Goal: Transaction & Acquisition: Purchase product/service

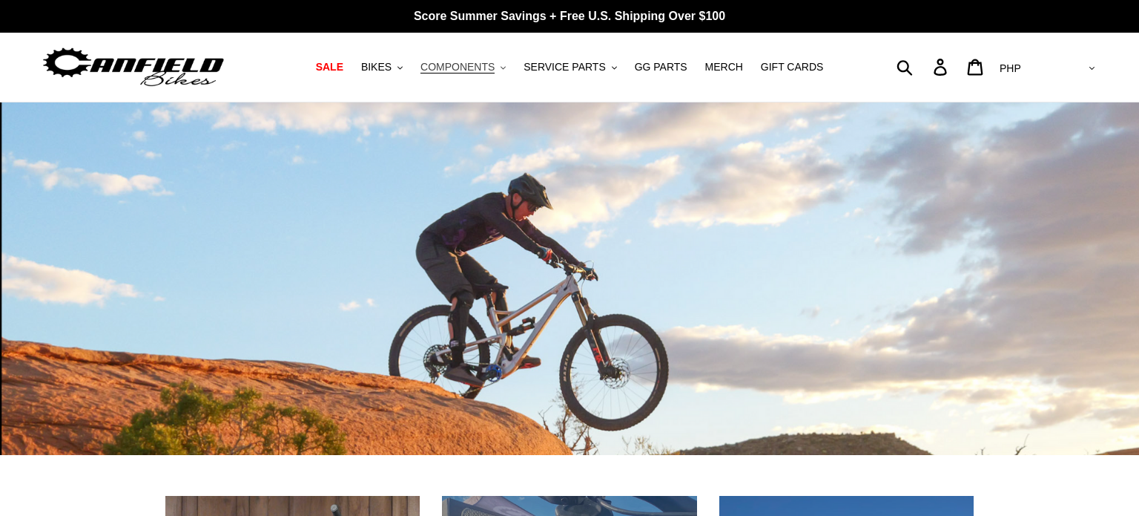
click at [489, 65] on span "COMPONENTS" at bounding box center [458, 67] width 74 height 13
click at [392, 72] on span "BIKES" at bounding box center [376, 67] width 30 height 13
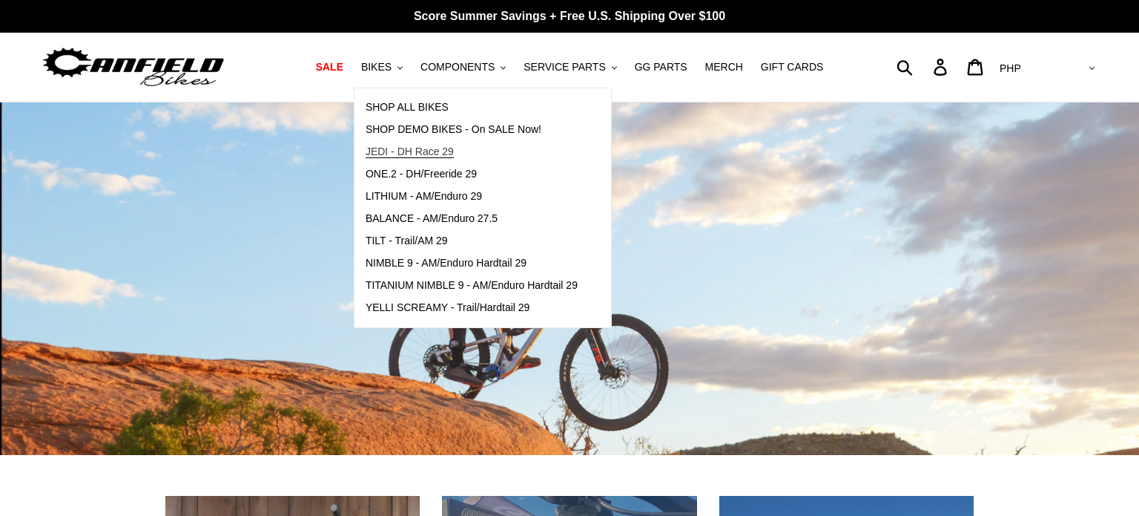
click at [419, 154] on span "JEDI - DH Race 29" at bounding box center [410, 151] width 88 height 13
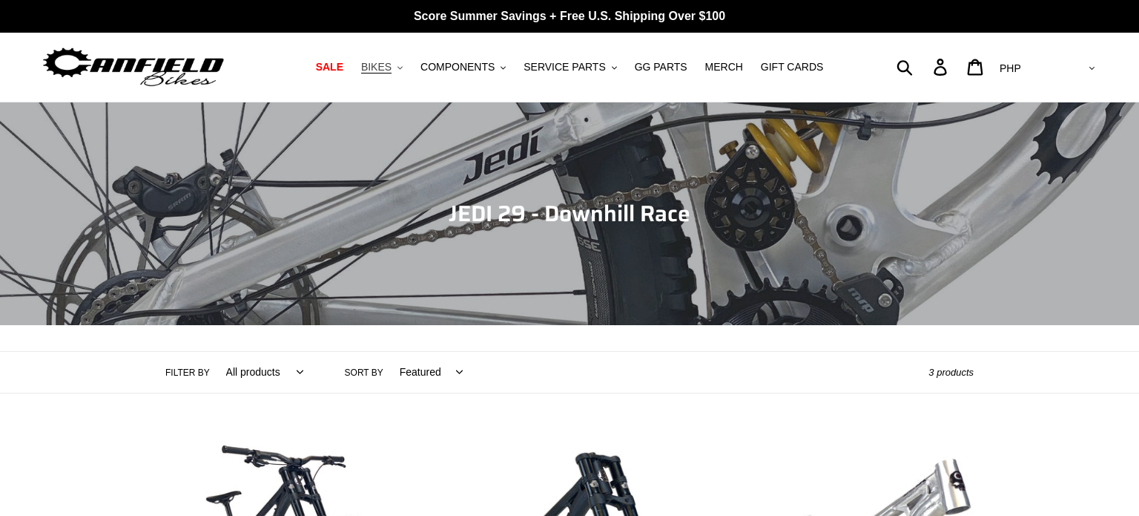
click at [392, 70] on span "BIKES" at bounding box center [376, 67] width 30 height 13
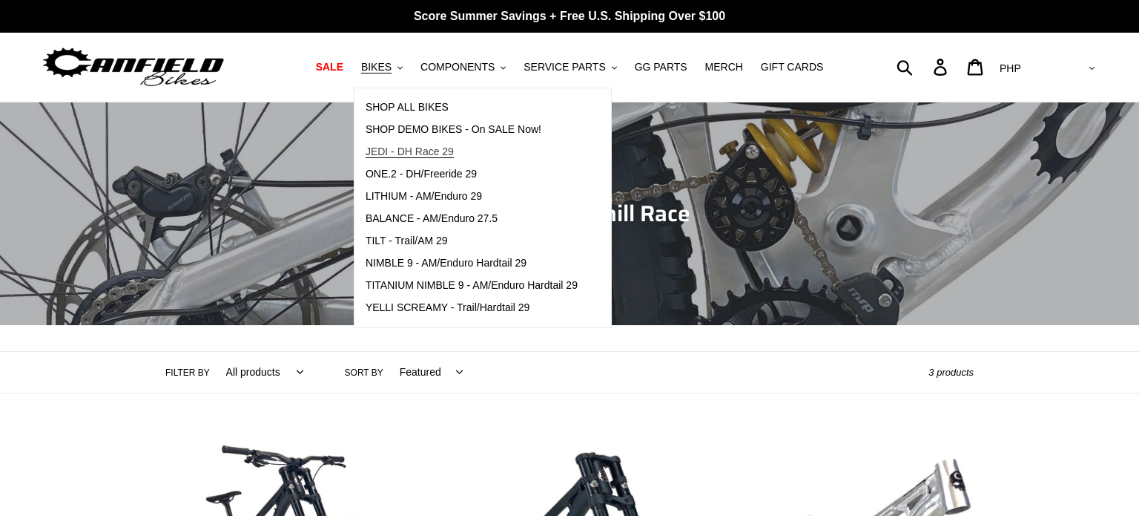
click at [451, 157] on span "JEDI - DH Race 29" at bounding box center [410, 151] width 88 height 13
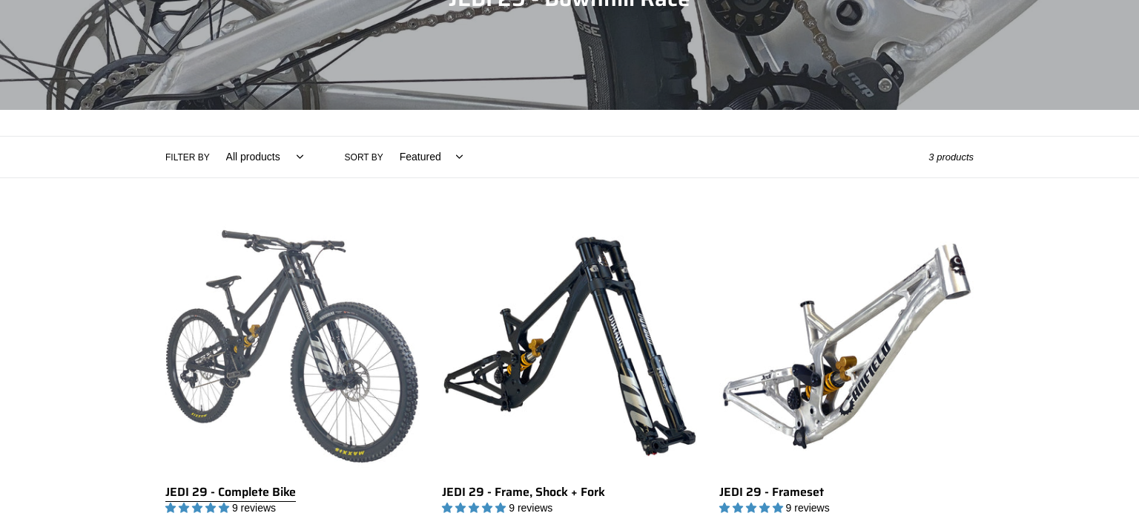
scroll to position [222, 0]
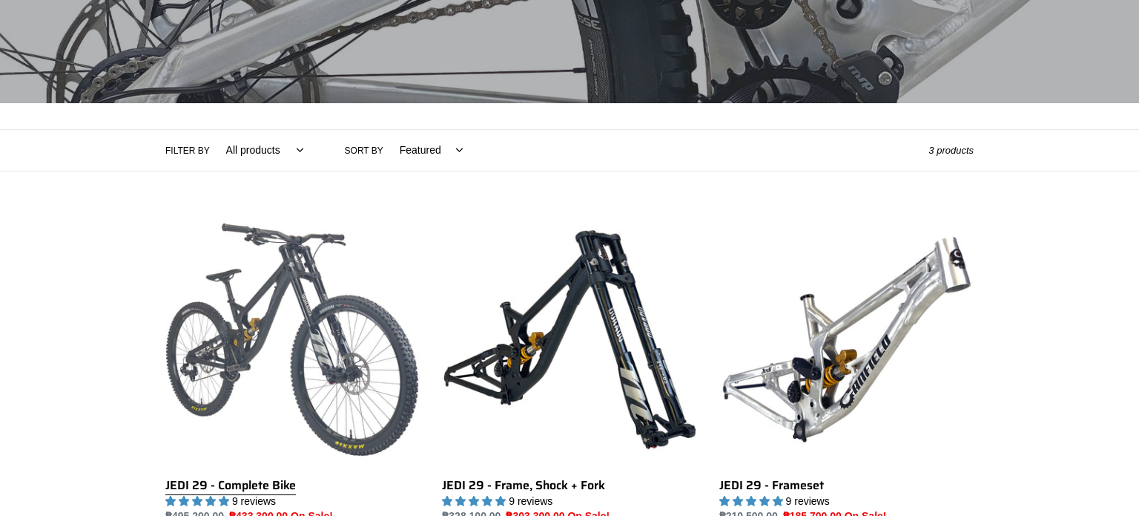
click at [251, 319] on link "JEDI 29 - Complete Bike" at bounding box center [292, 368] width 254 height 312
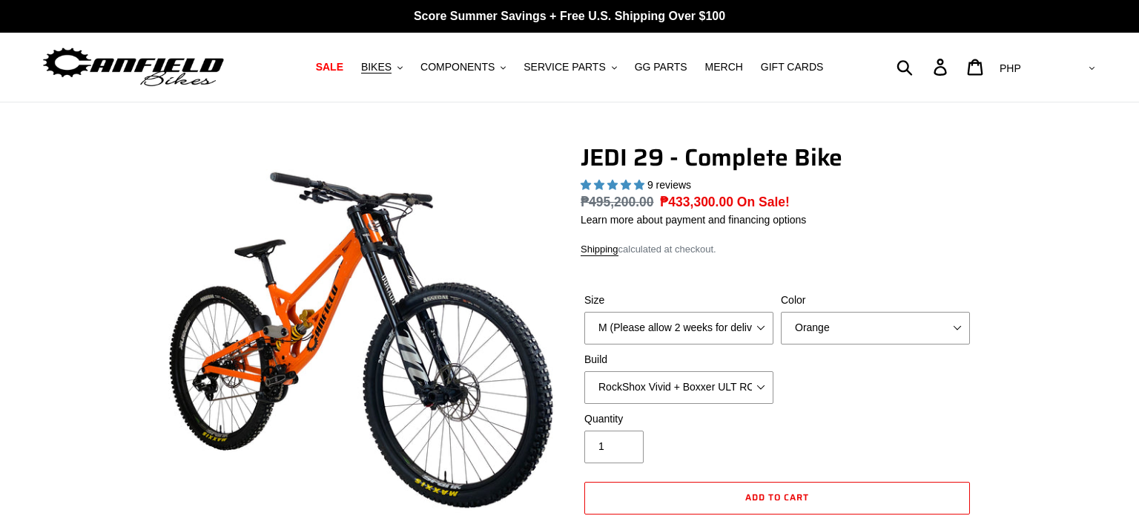
select select "highest-rating"
click at [383, 66] on span "BIKES" at bounding box center [376, 67] width 30 height 13
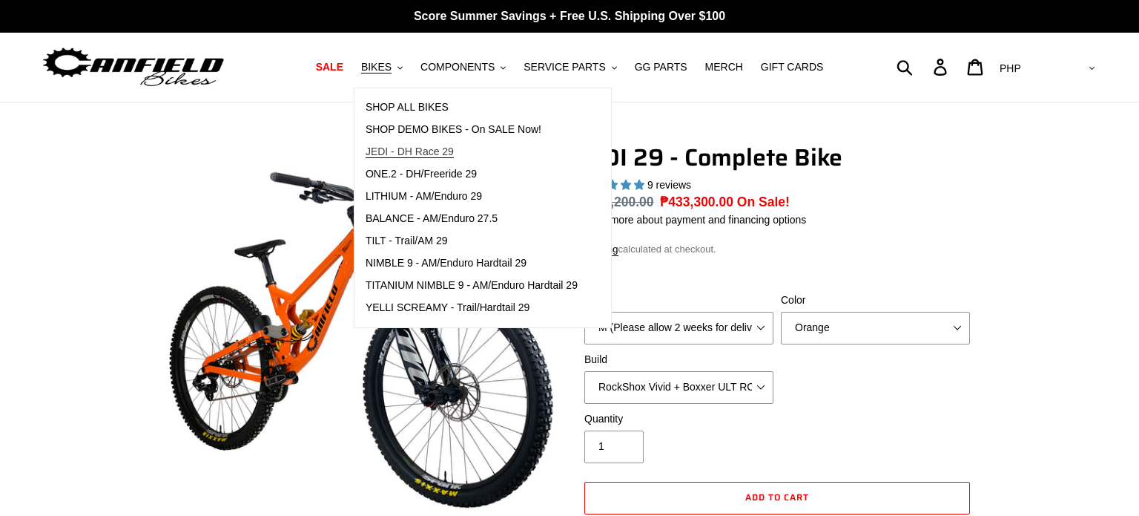
click at [427, 154] on span "JEDI - DH Race 29" at bounding box center [410, 151] width 88 height 13
